Goal: Task Accomplishment & Management: Complete application form

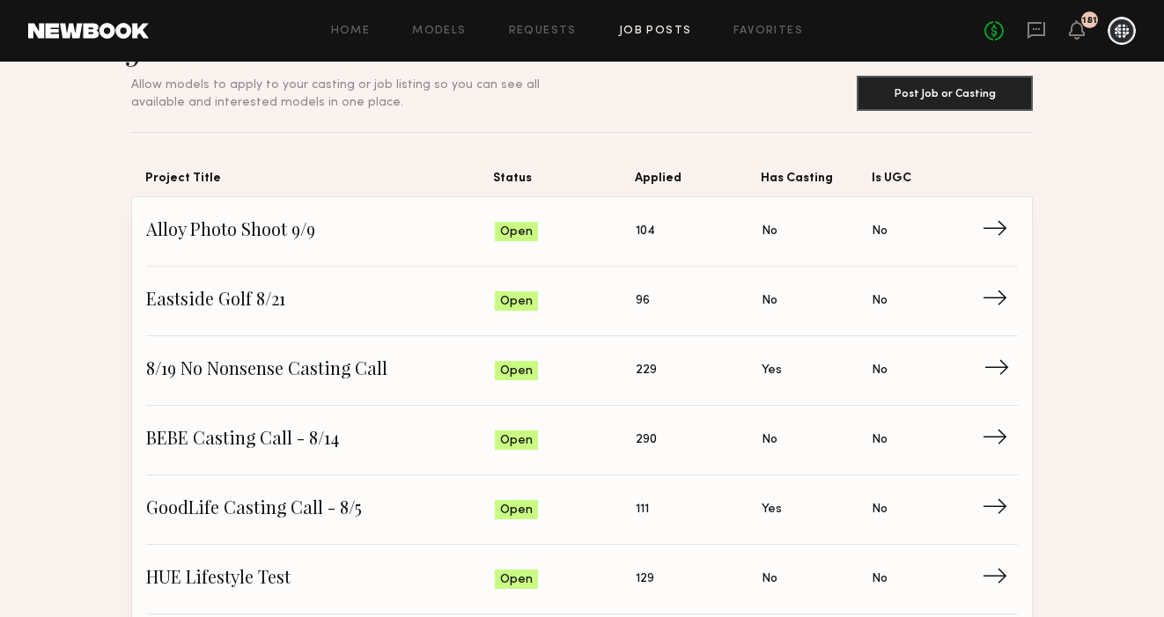
scroll to position [71, 0]
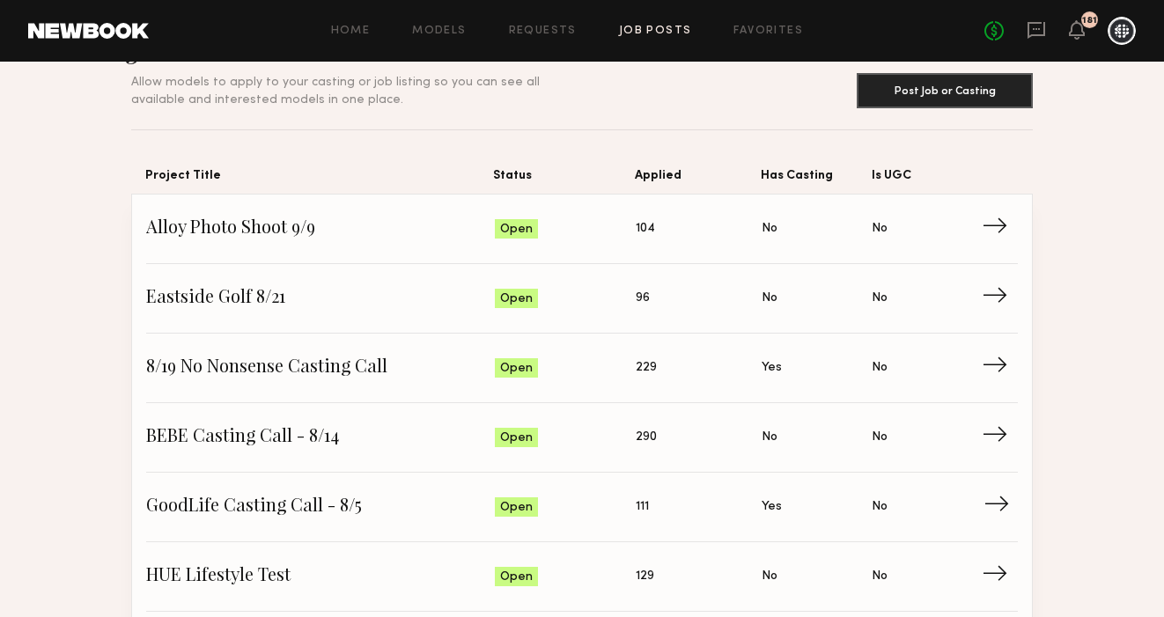
click at [249, 506] on span "GoodLife Casting Call - 8/5" at bounding box center [320, 507] width 349 height 26
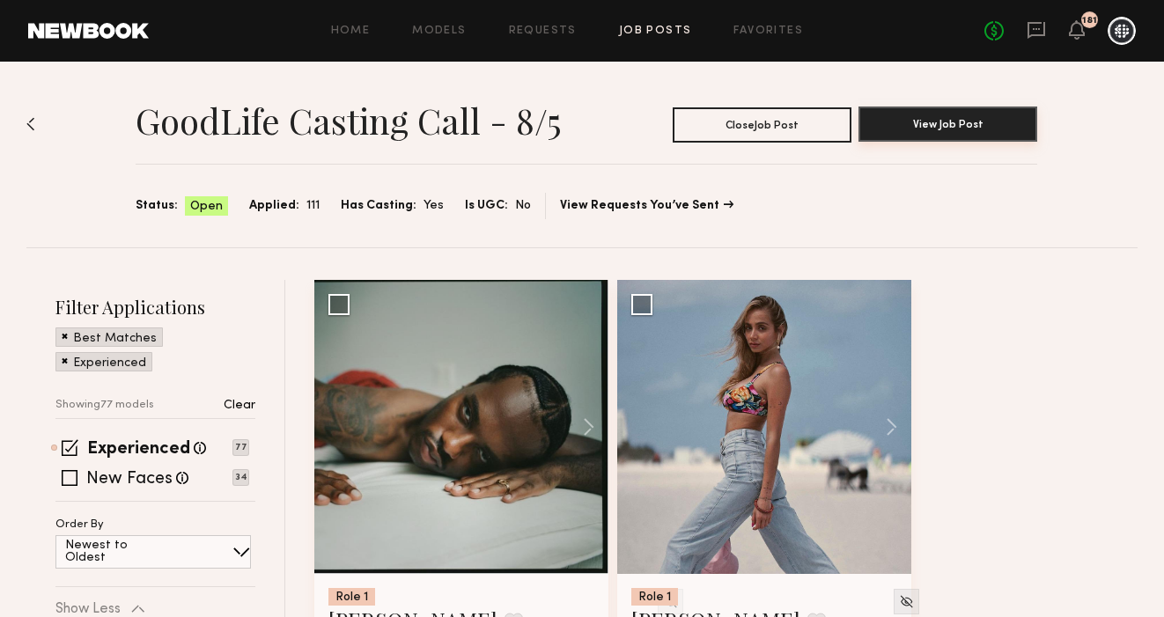
click at [950, 122] on button "View Job Post" at bounding box center [948, 124] width 179 height 35
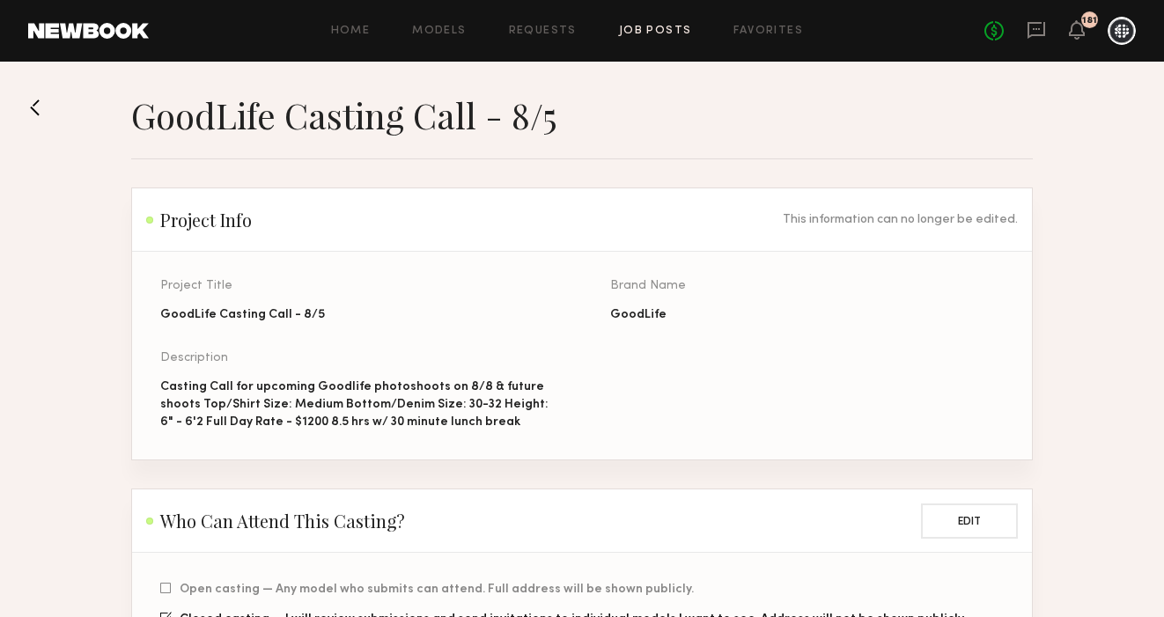
click at [36, 106] on button at bounding box center [42, 107] width 28 height 28
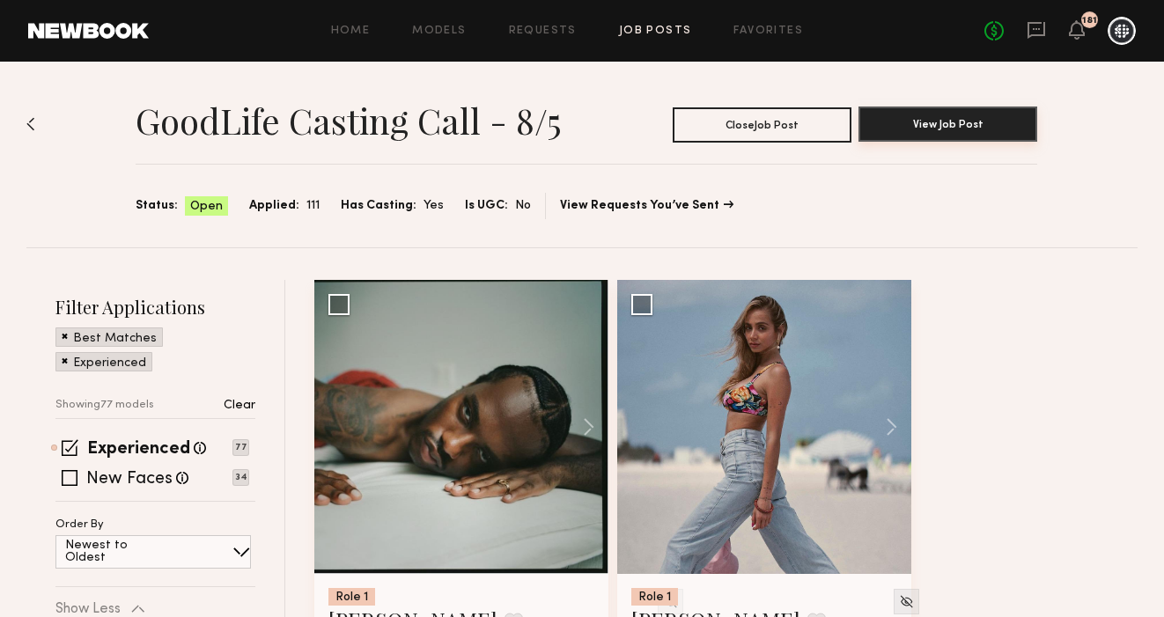
click at [969, 132] on button "View Job Post" at bounding box center [948, 124] width 179 height 35
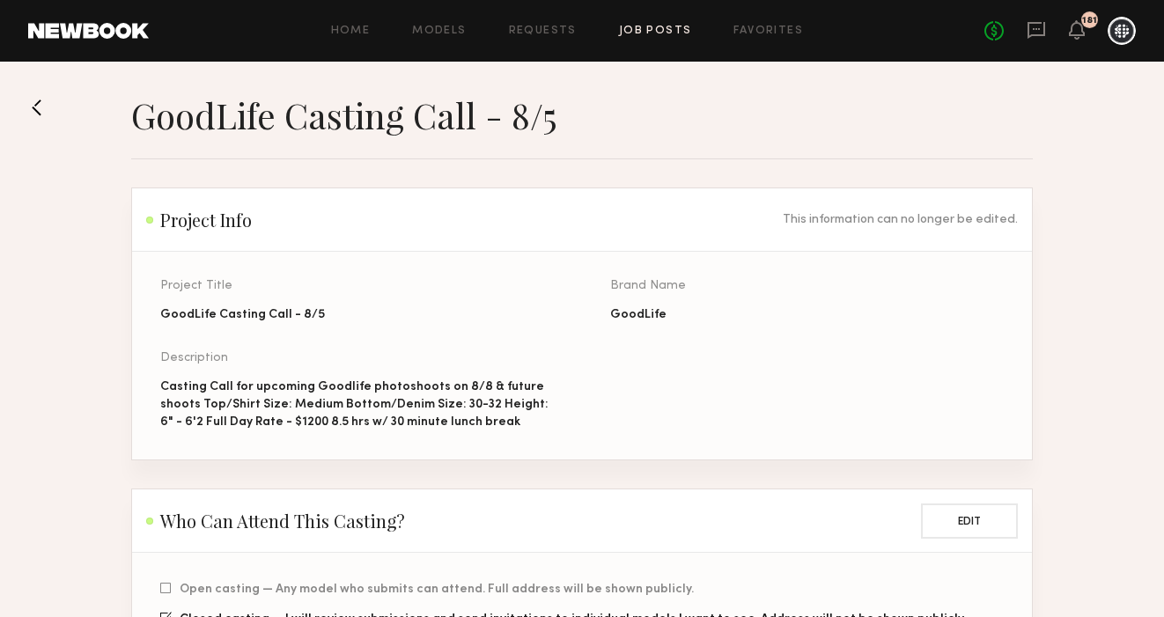
click at [303, 417] on div "Casting Call for upcoming Goodlife photoshoots on 8/8 & future shoots Top/Shirt…" at bounding box center [357, 405] width 394 height 53
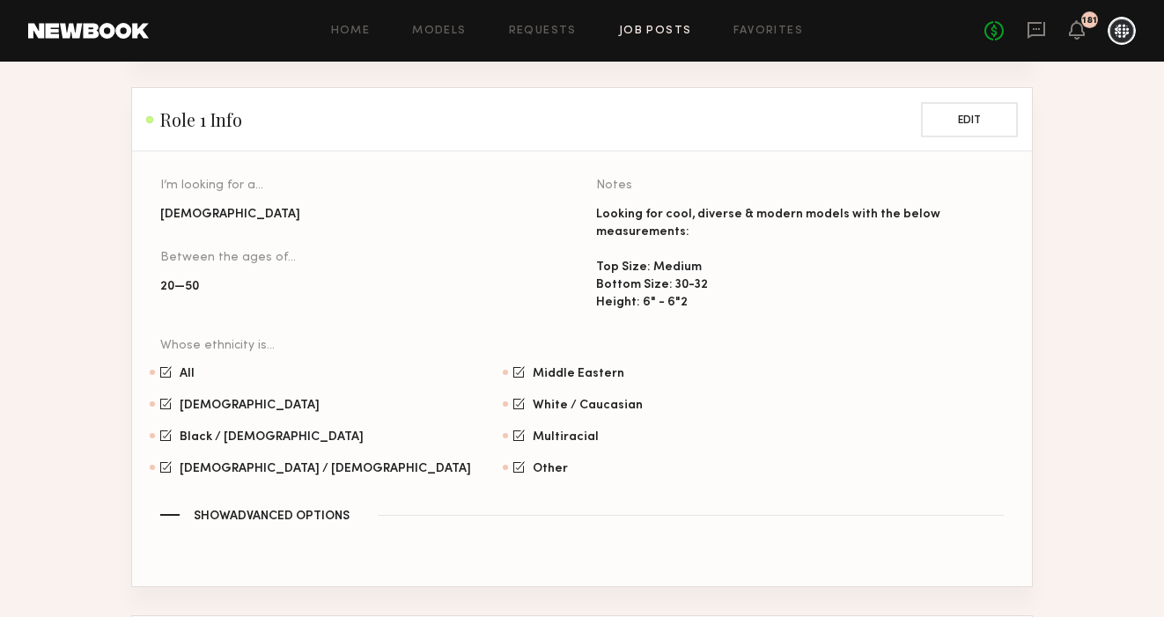
scroll to position [1523, 0]
